Goal: Task Accomplishment & Management: Use online tool/utility

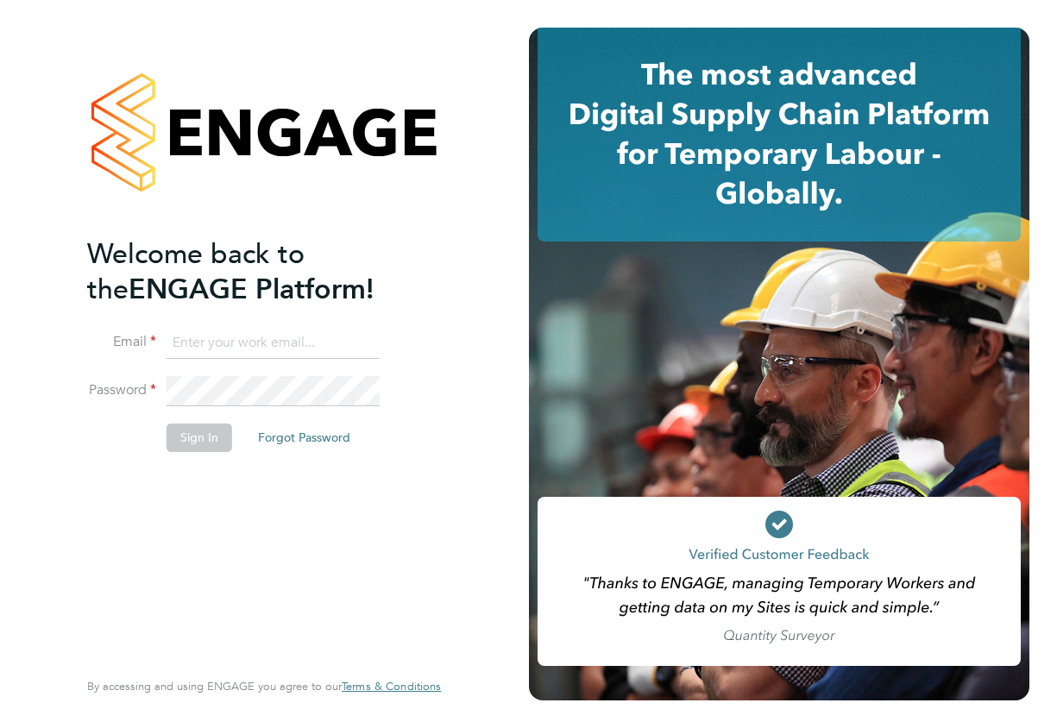
type input "[EMAIL_ADDRESS][DOMAIN_NAME]"
click at [195, 435] on button "Sign In" at bounding box center [200, 438] width 66 height 28
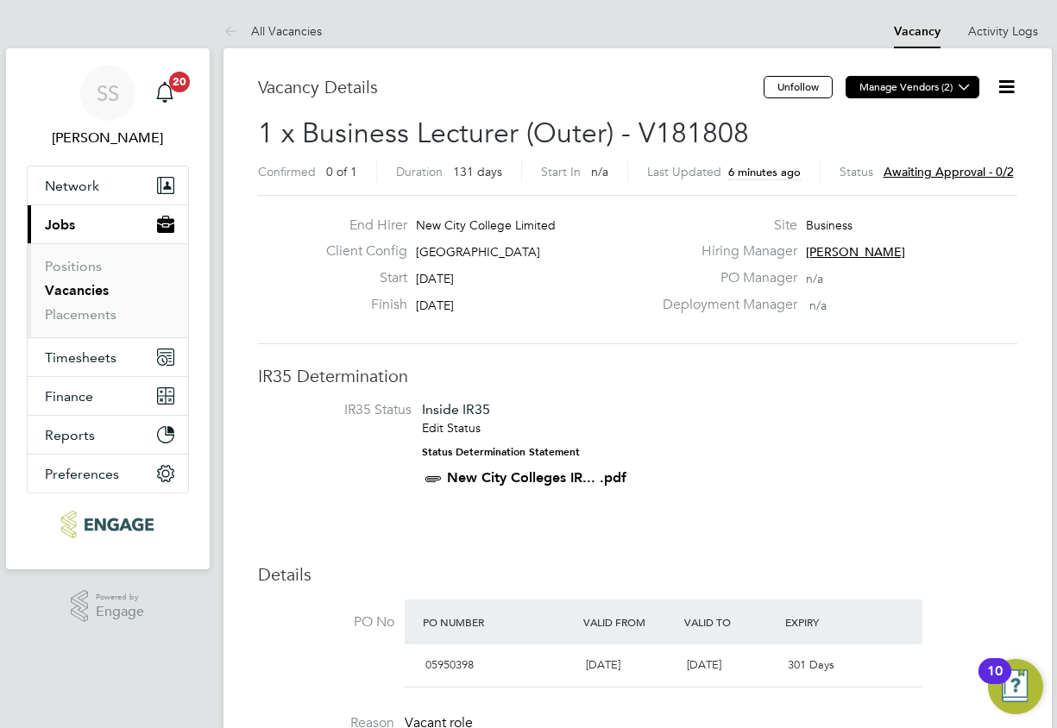
click at [966, 85] on icon at bounding box center [964, 86] width 13 height 13
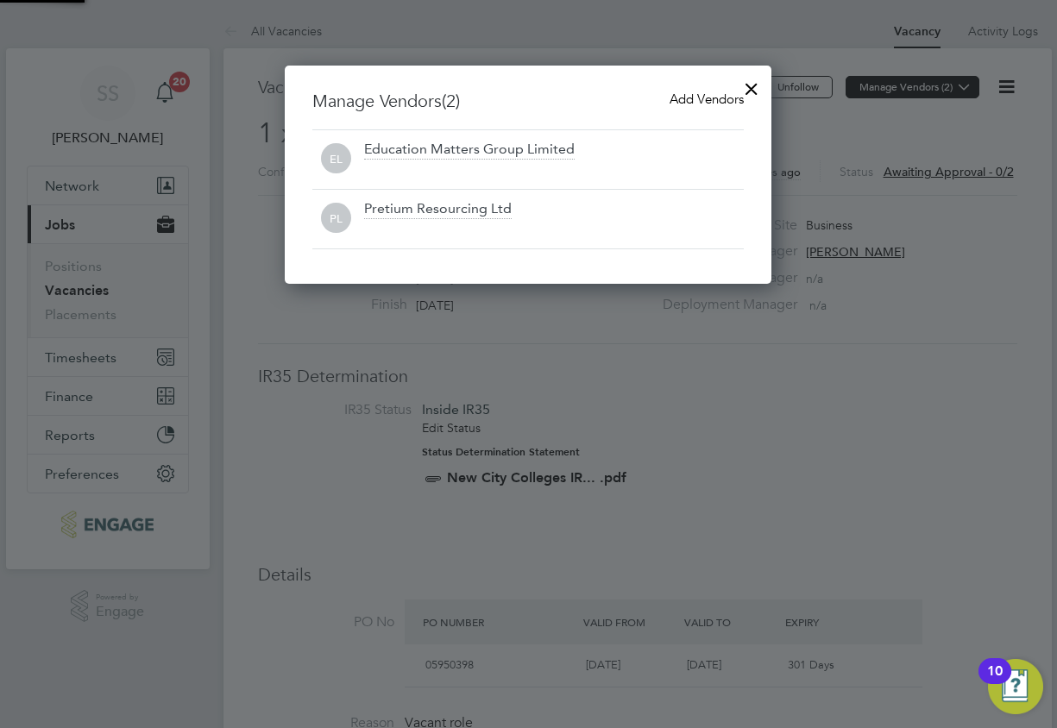
scroll to position [219, 487]
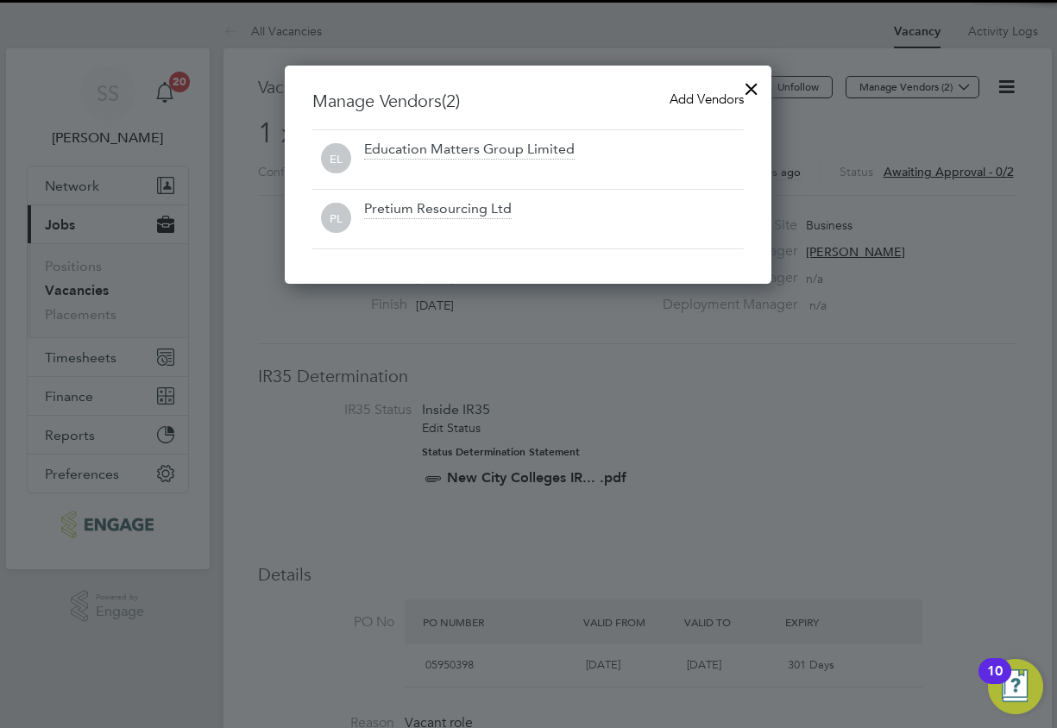
click at [966, 85] on div at bounding box center [528, 364] width 1057 height 728
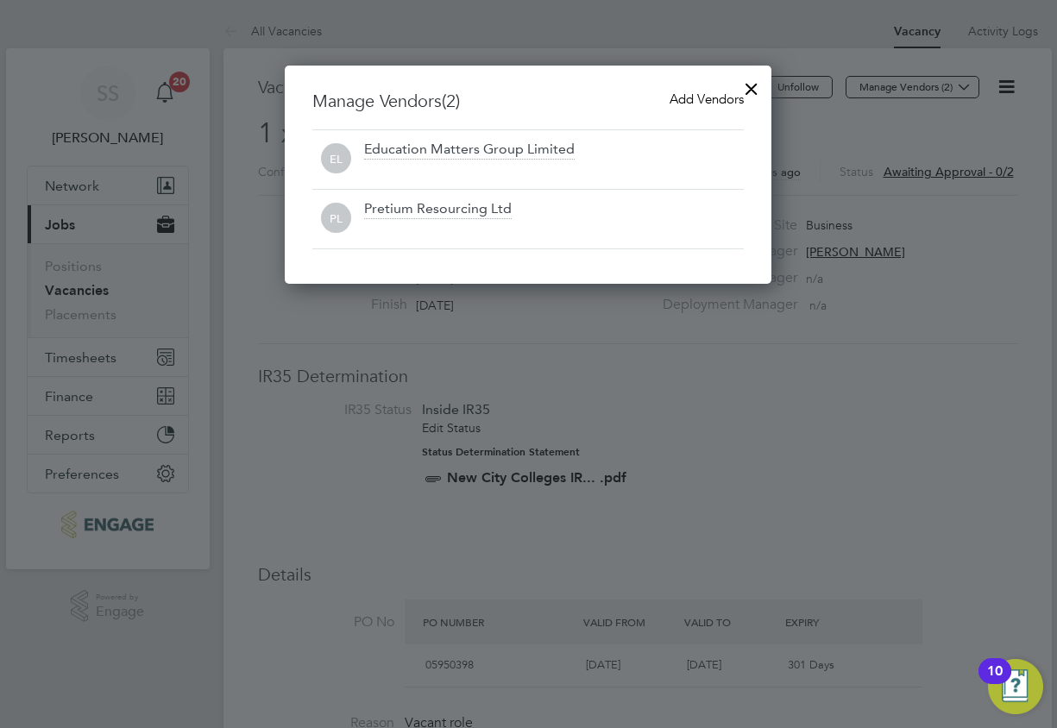
click at [754, 91] on div at bounding box center [751, 84] width 31 height 31
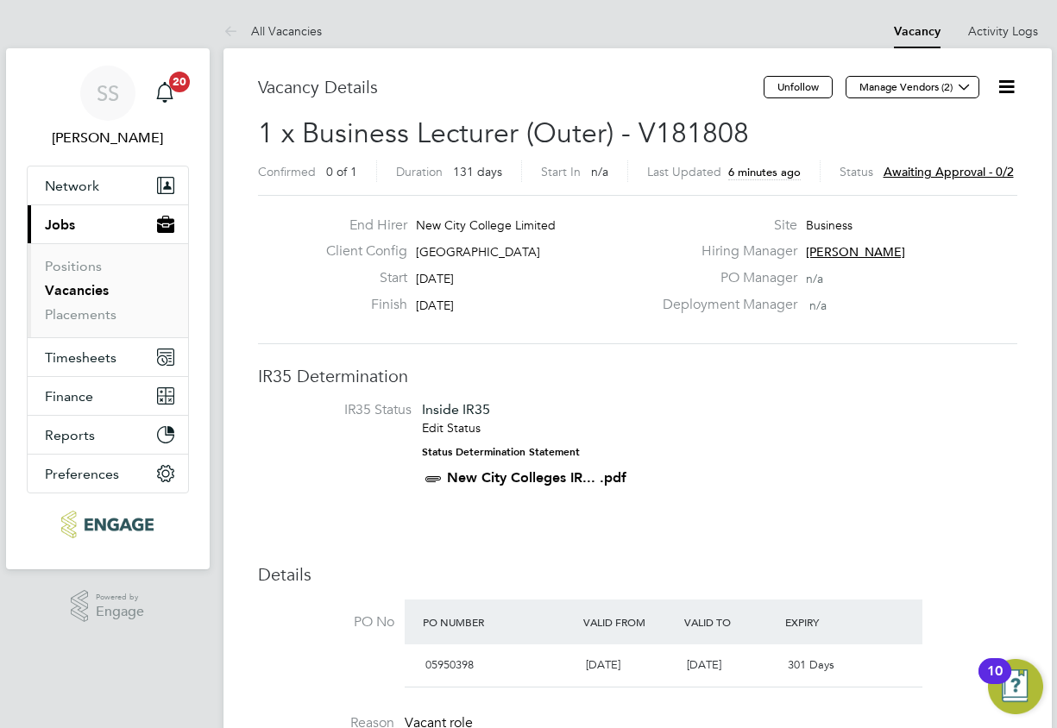
click at [1007, 86] on icon at bounding box center [1007, 87] width 22 height 22
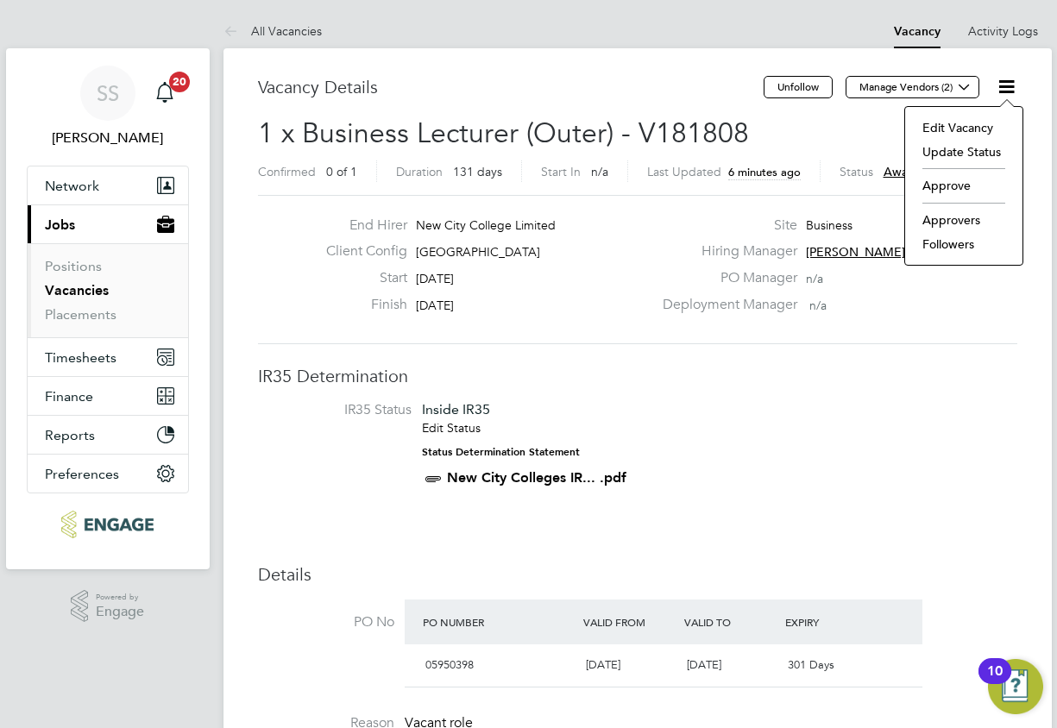
click at [965, 179] on li "Approve" at bounding box center [964, 185] width 100 height 24
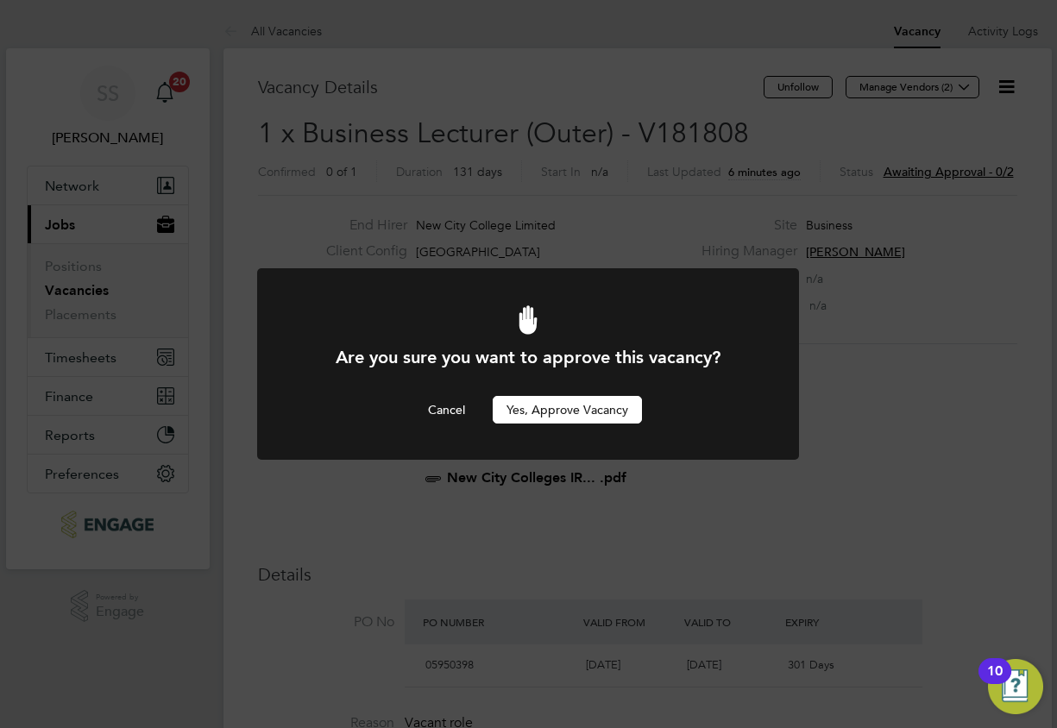
click at [533, 402] on button "Yes, Approve Vacancy" at bounding box center [567, 410] width 149 height 28
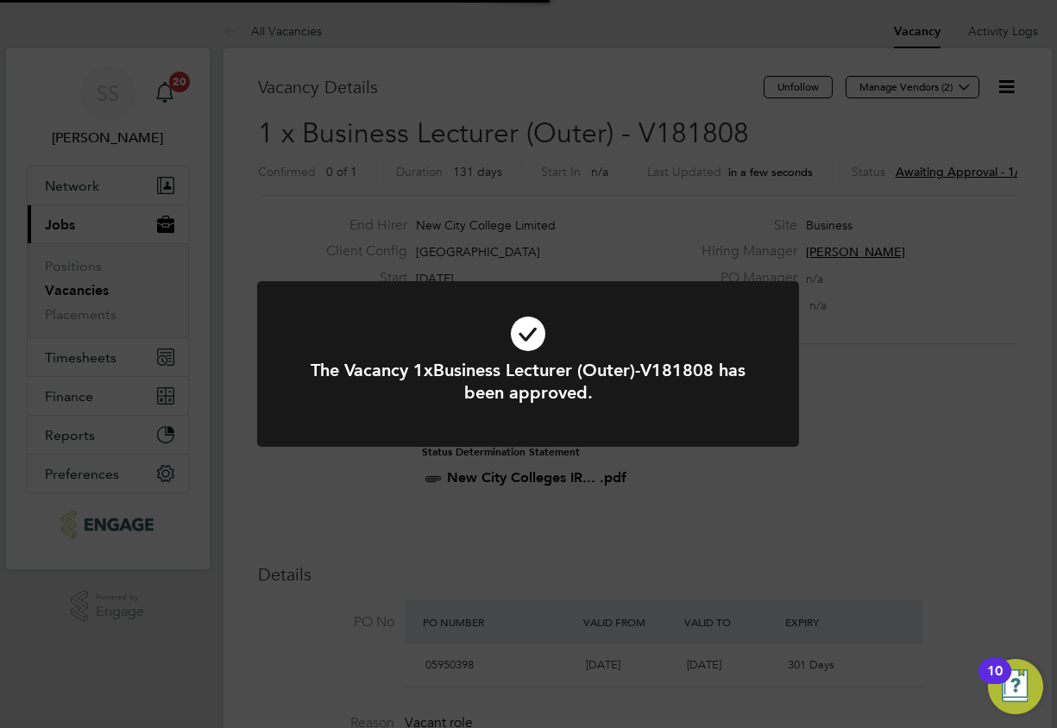
scroll to position [51, 121]
